Goal: Navigation & Orientation: Find specific page/section

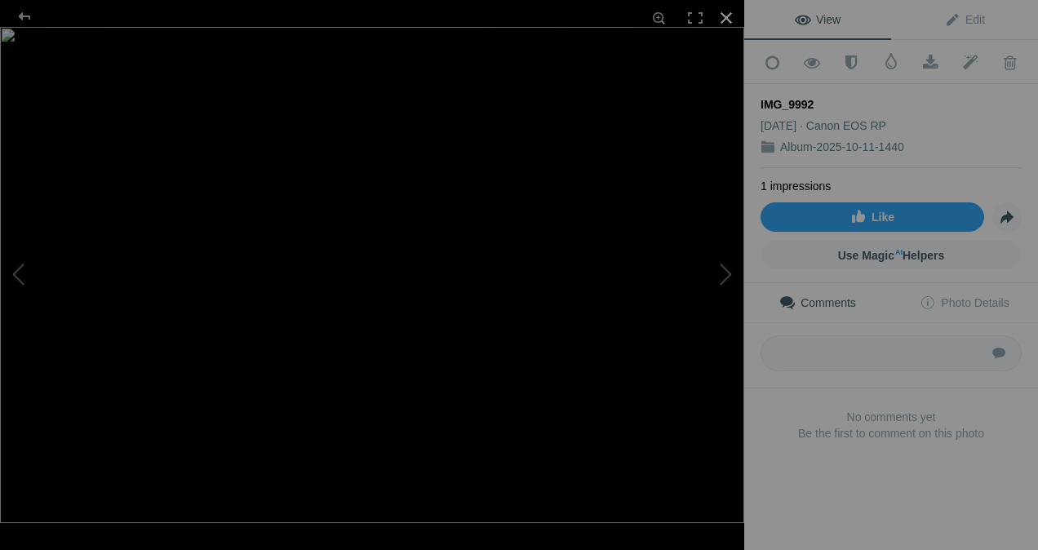
click at [725, 23] on div at bounding box center [726, 18] width 36 height 36
